Goal: Find specific page/section: Find specific page/section

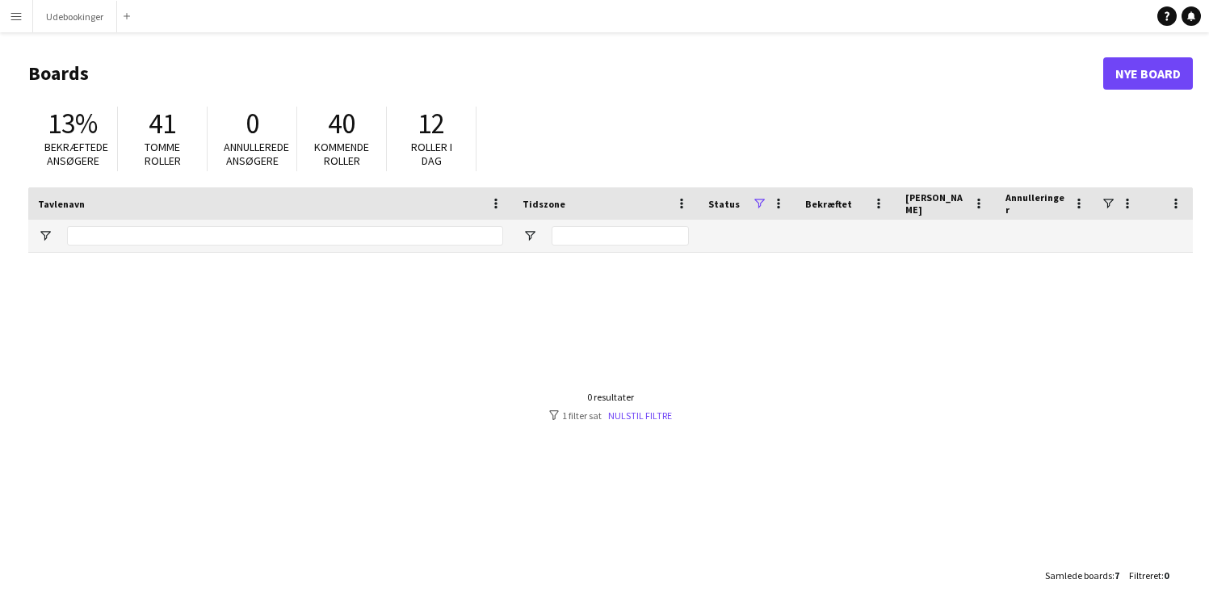
click at [19, 20] on app-icon "Menu" at bounding box center [16, 16] width 13 height 13
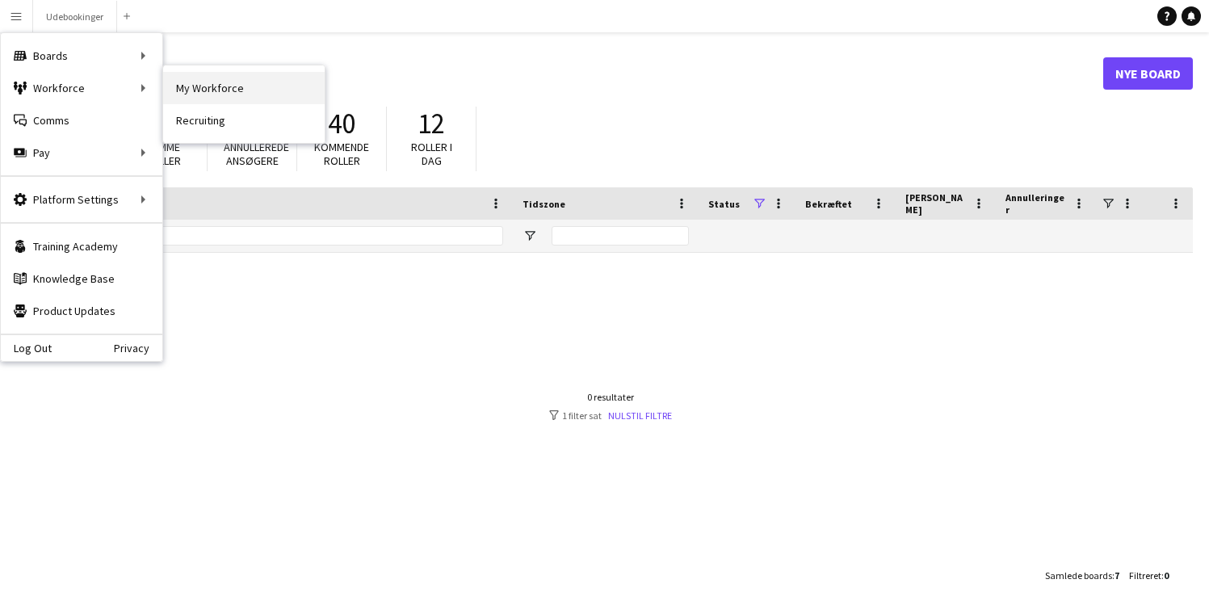
click at [208, 83] on link "My Workforce" at bounding box center [244, 88] width 162 height 32
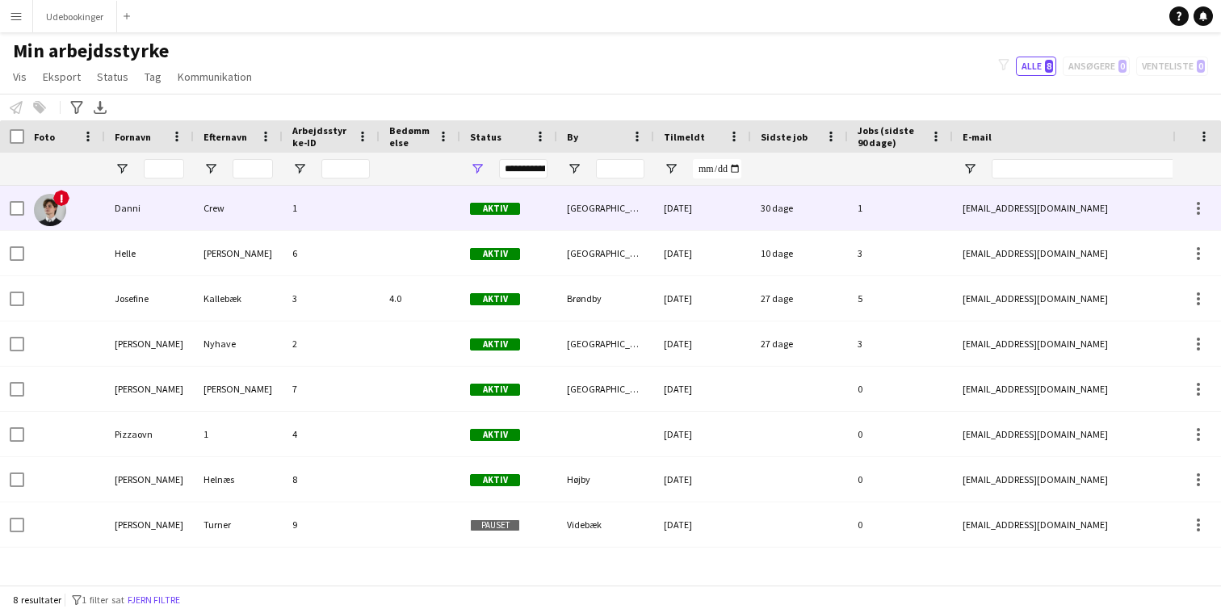
click at [87, 203] on div "!" at bounding box center [64, 208] width 81 height 44
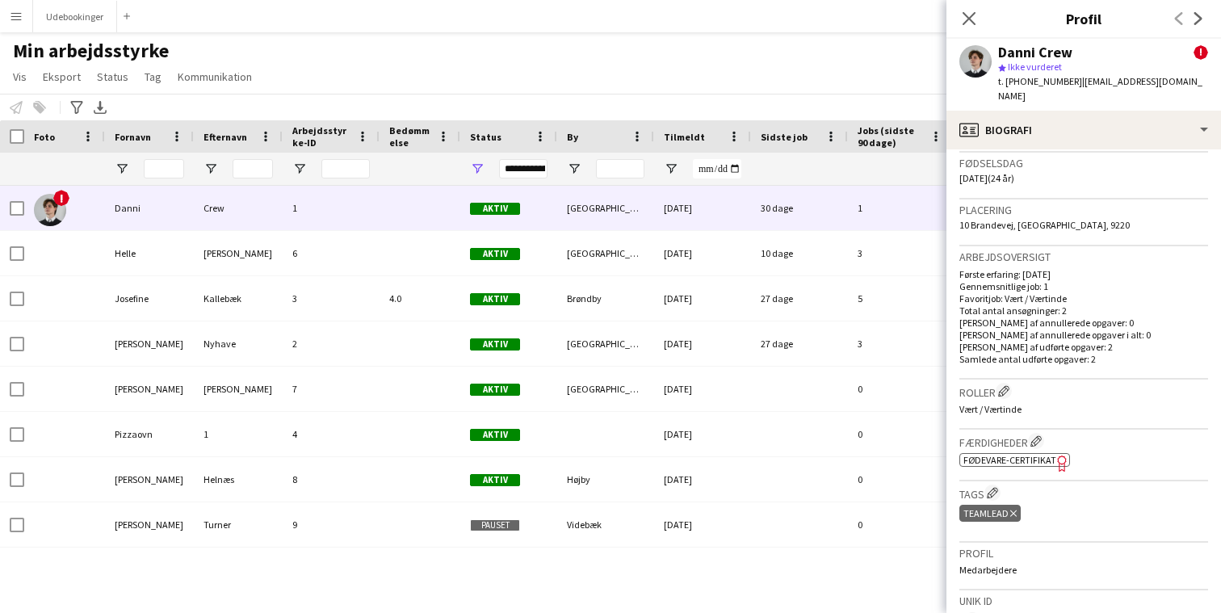
scroll to position [515, 0]
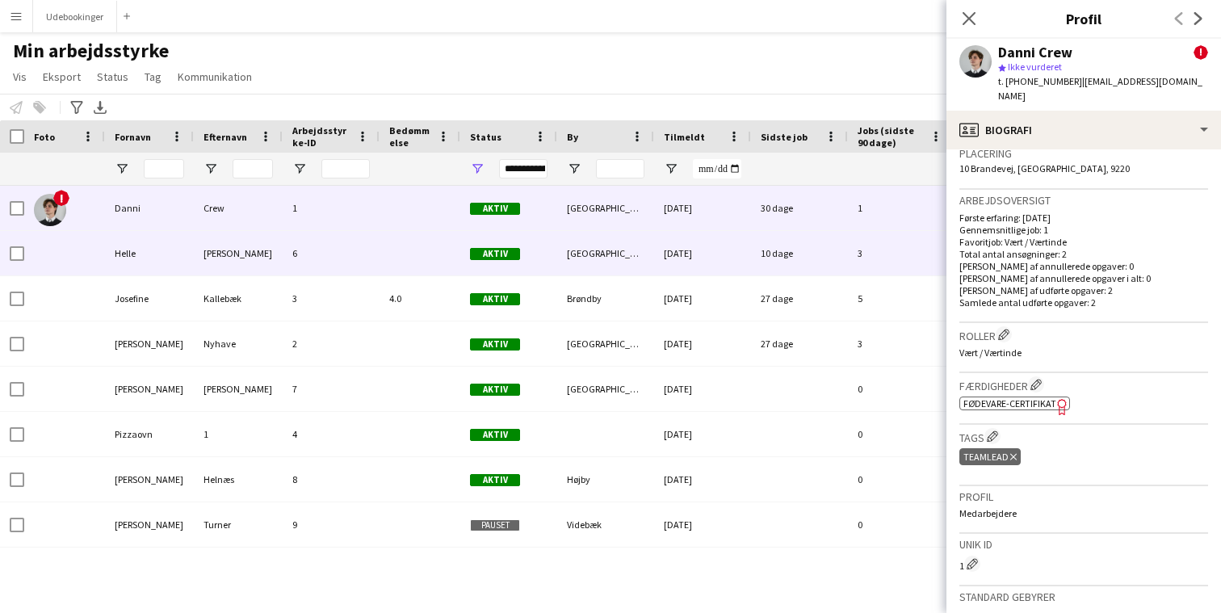
click at [198, 246] on div "[PERSON_NAME]" at bounding box center [238, 253] width 89 height 44
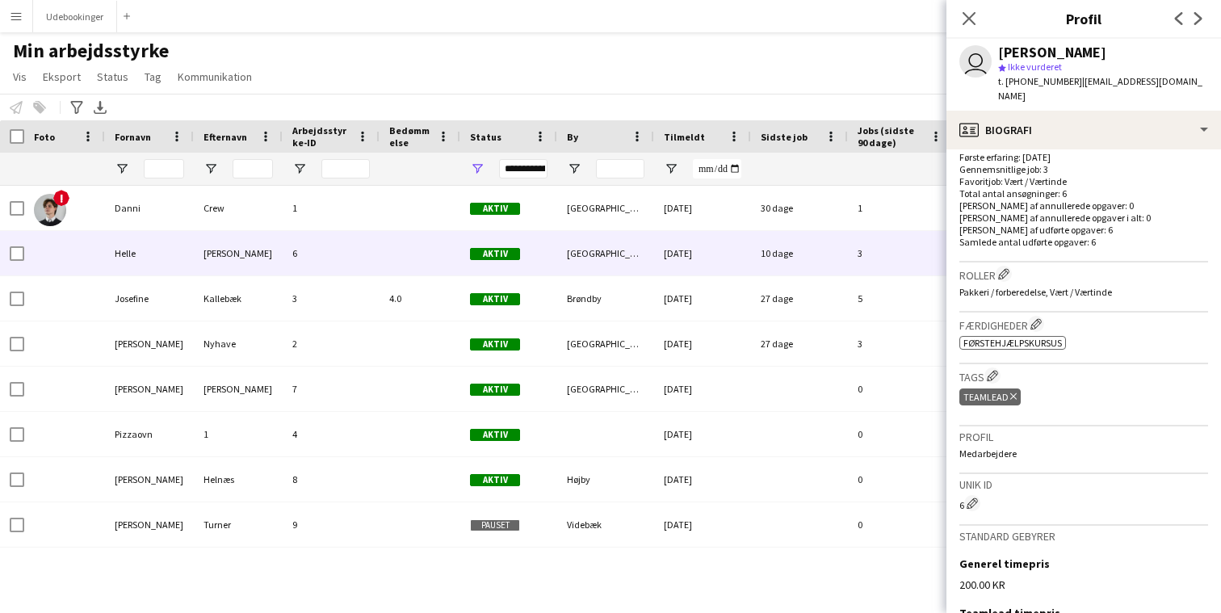
scroll to position [428, 0]
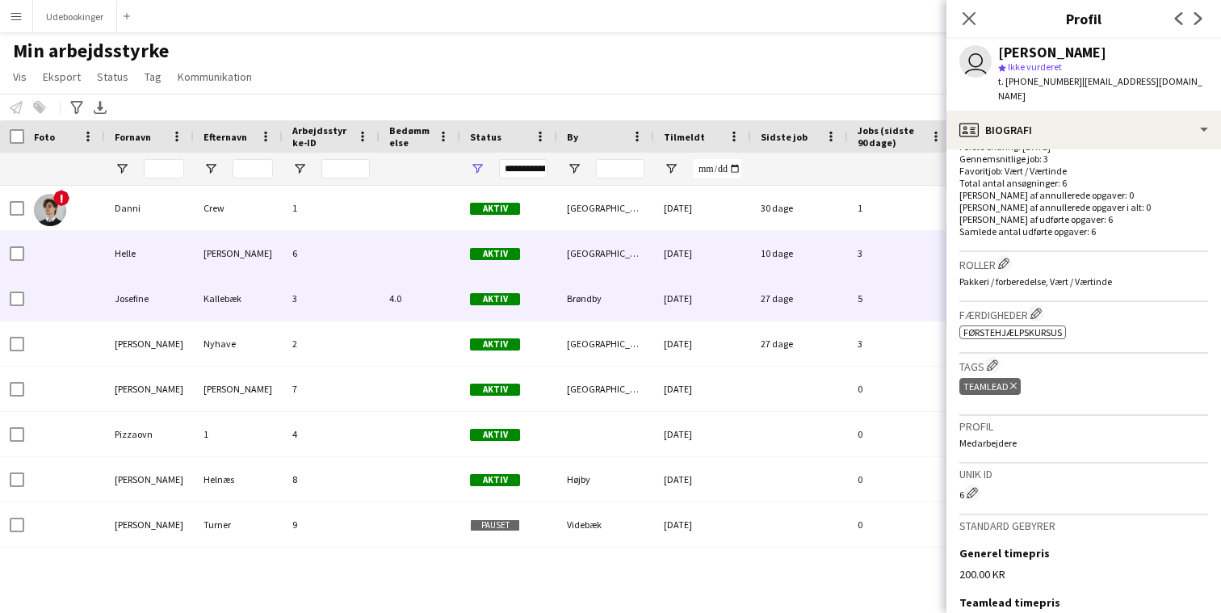
click at [363, 301] on div "3" at bounding box center [331, 298] width 97 height 44
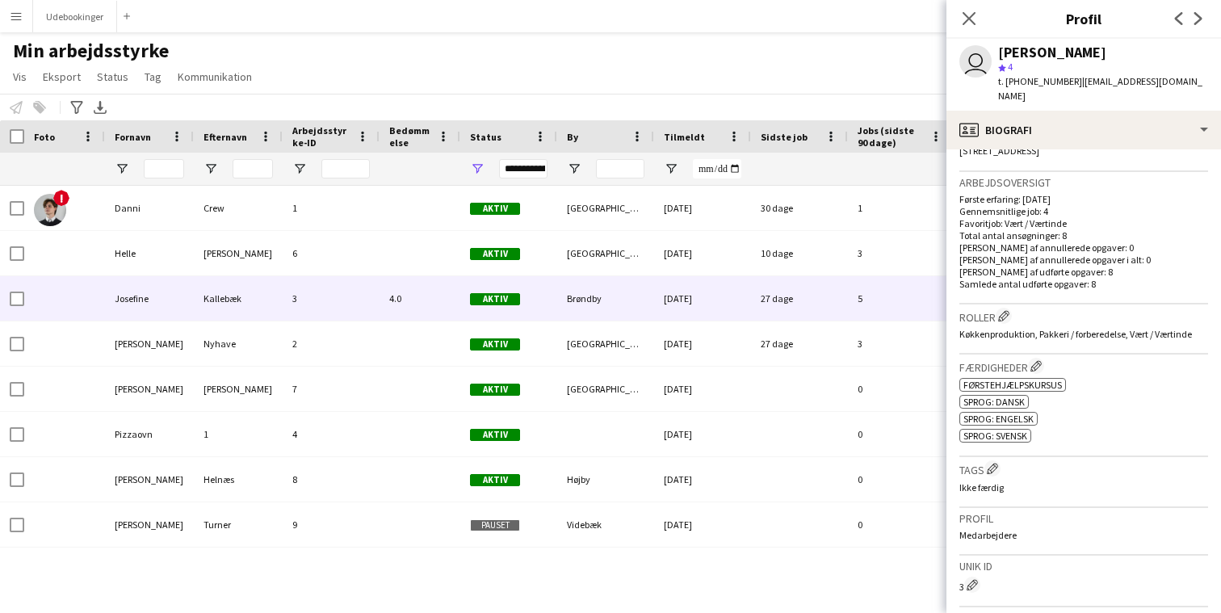
scroll to position [404, 0]
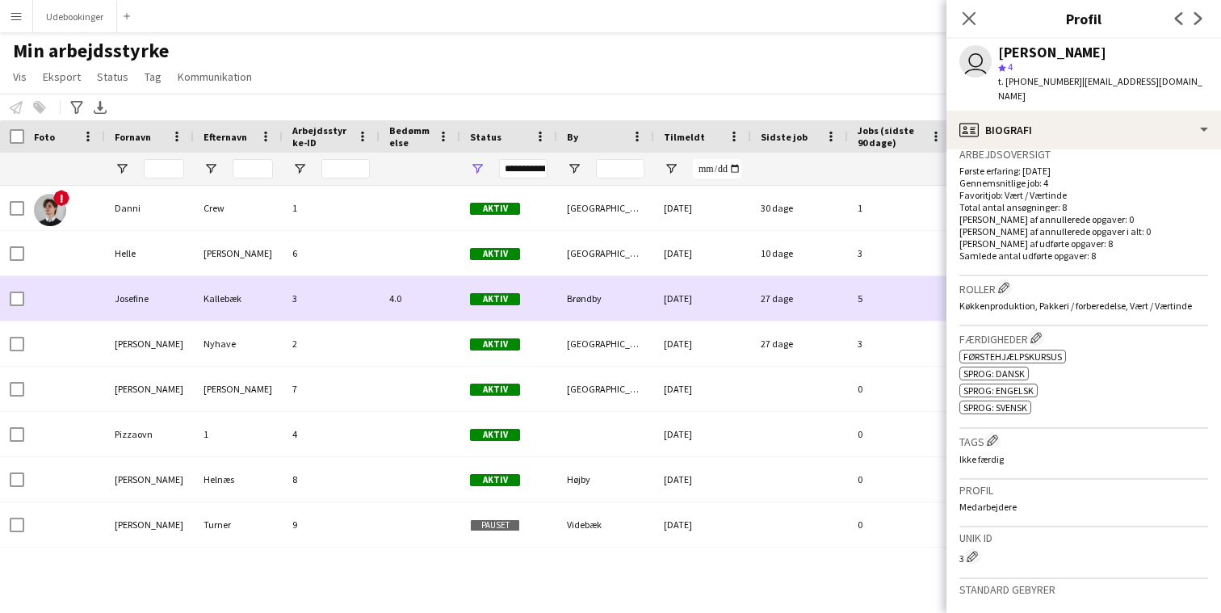
click at [308, 317] on div "3" at bounding box center [331, 298] width 97 height 44
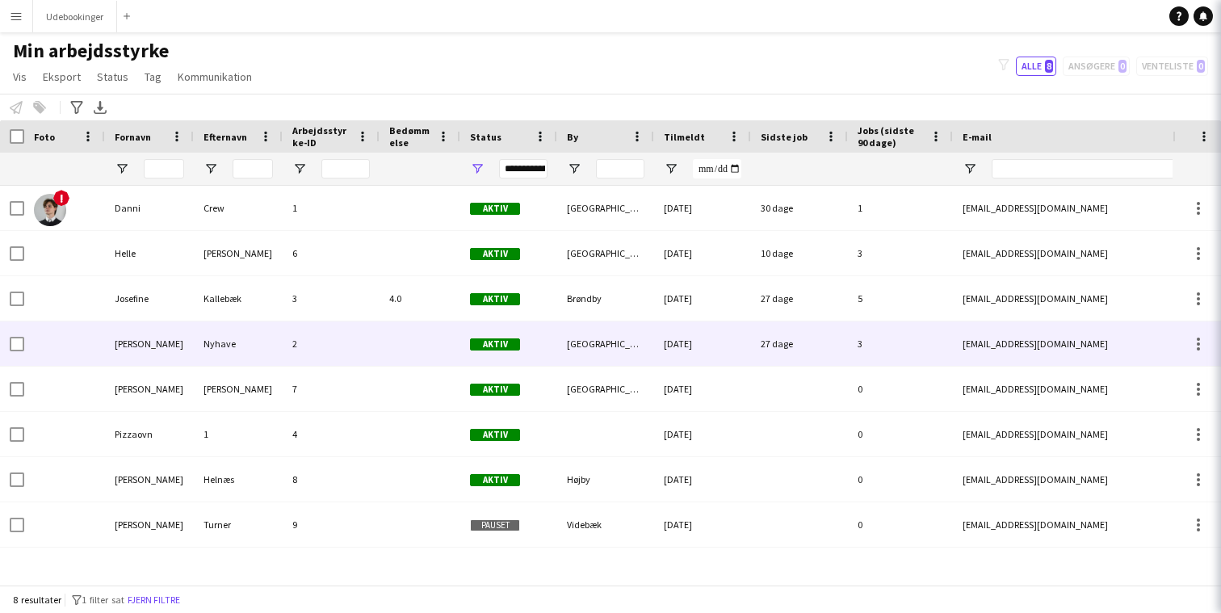
click at [325, 335] on div "2" at bounding box center [331, 343] width 97 height 44
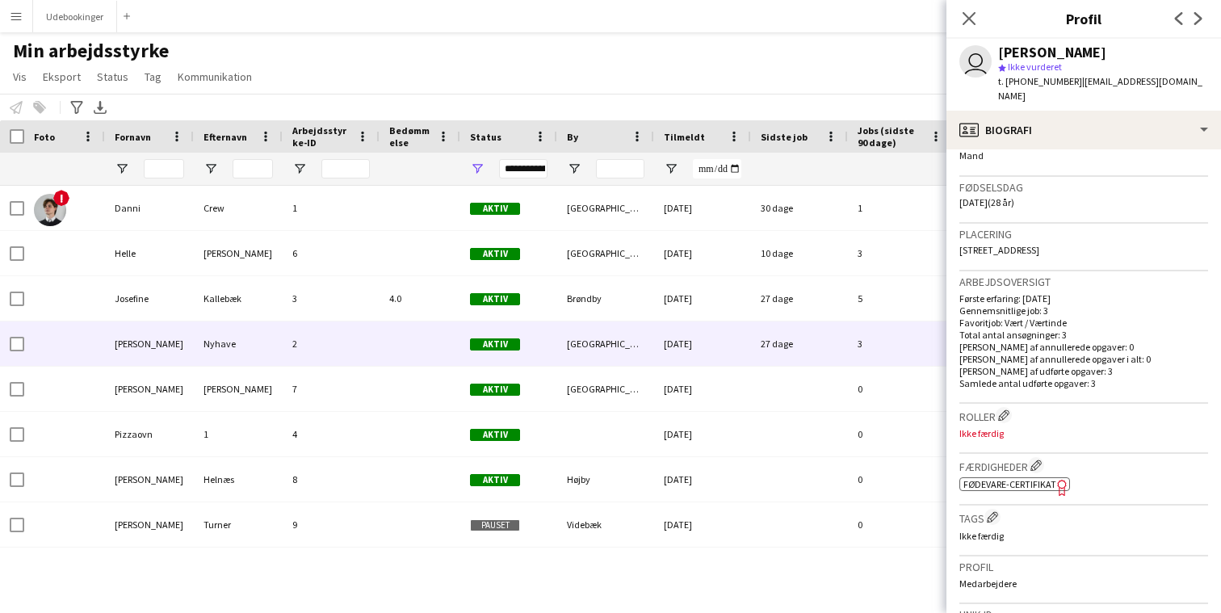
scroll to position [287, 0]
